Goal: Task Accomplishment & Management: Manage account settings

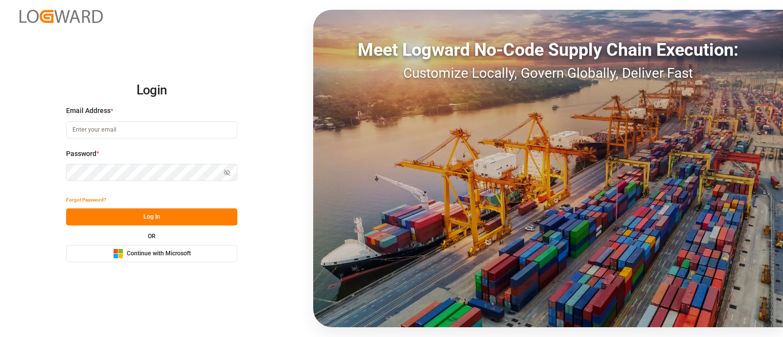
click at [147, 258] on span "Continue with Microsoft" at bounding box center [159, 254] width 64 height 9
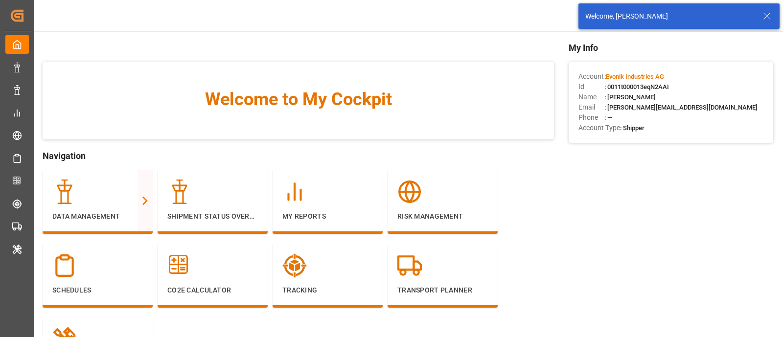
click at [772, 16] on icon at bounding box center [767, 16] width 12 height 12
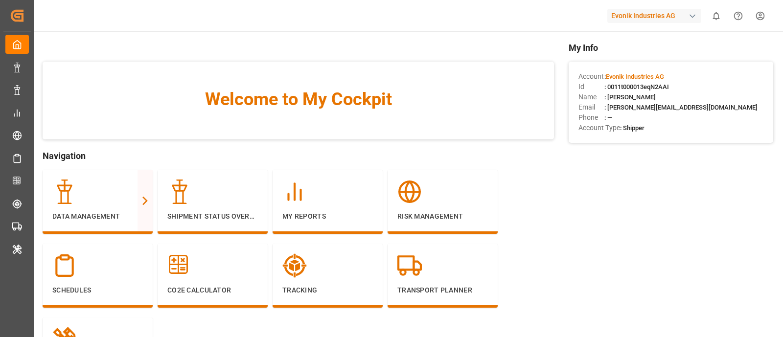
click at [670, 19] on div "Evonik Industries AG" at bounding box center [654, 16] width 94 height 14
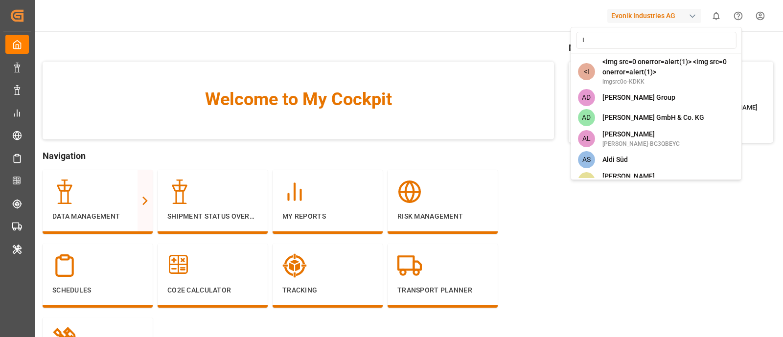
type input "lo"
